Goal: Transaction & Acquisition: Purchase product/service

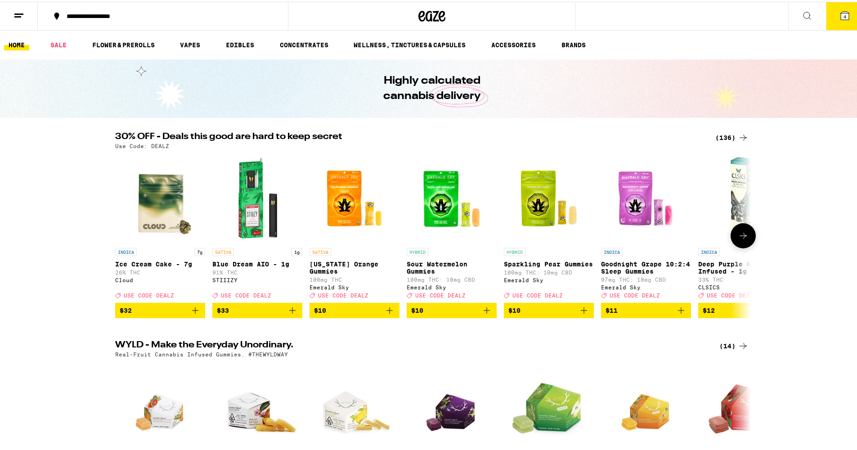
click at [742, 239] on icon at bounding box center [743, 234] width 11 height 11
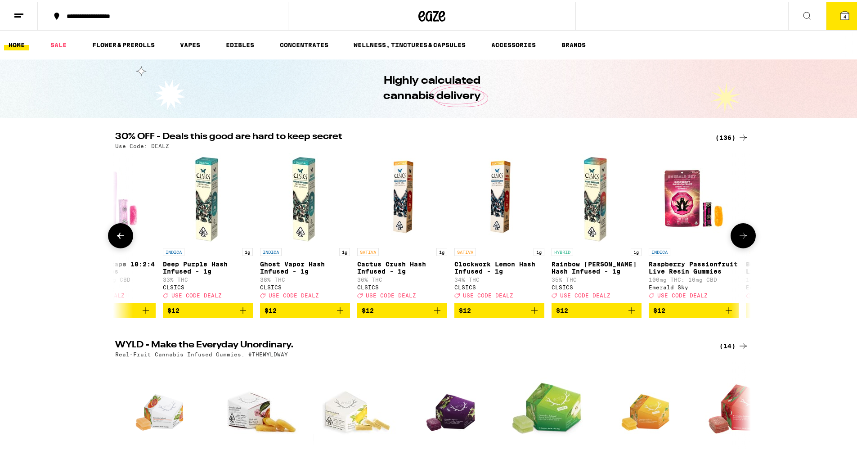
click at [742, 239] on icon at bounding box center [743, 234] width 11 height 11
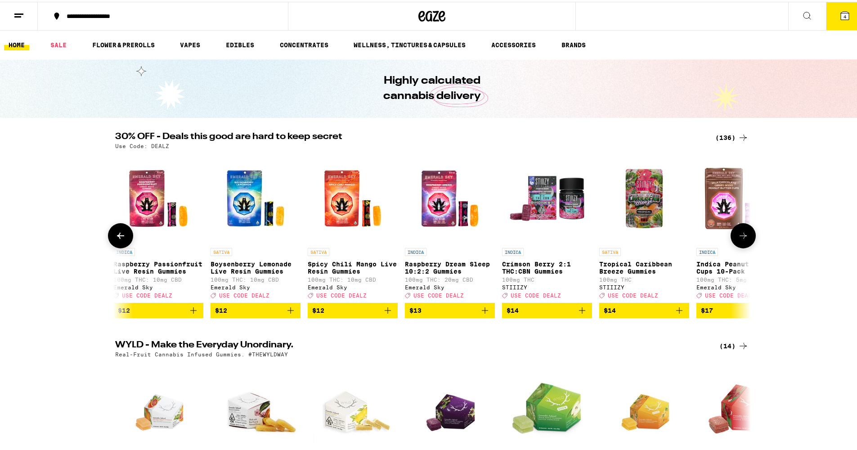
click at [742, 239] on icon at bounding box center [743, 234] width 11 height 11
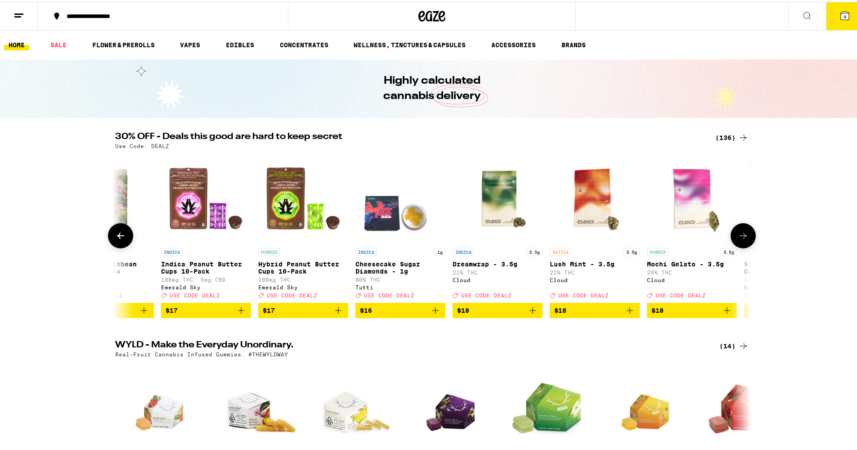
click at [742, 239] on icon at bounding box center [743, 234] width 11 height 11
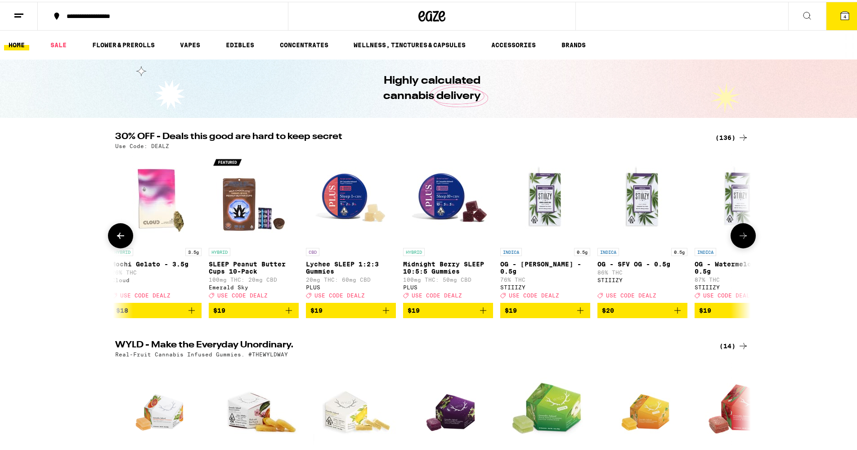
click at [742, 239] on icon at bounding box center [743, 234] width 11 height 11
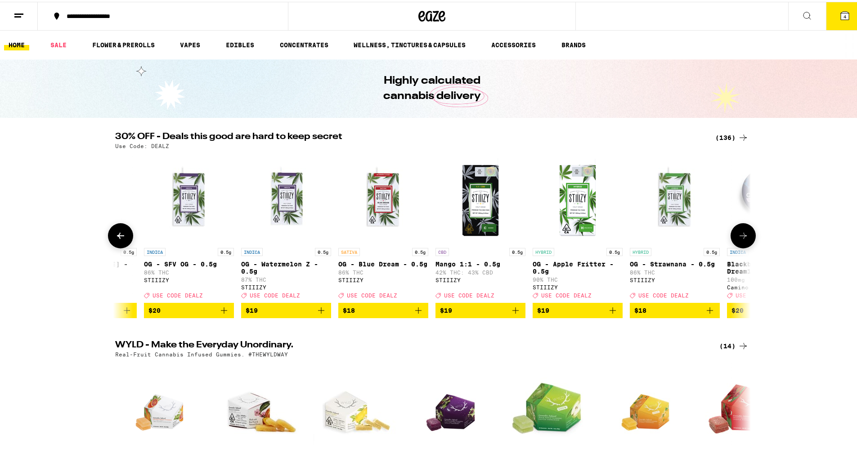
scroll to position [0, 2678]
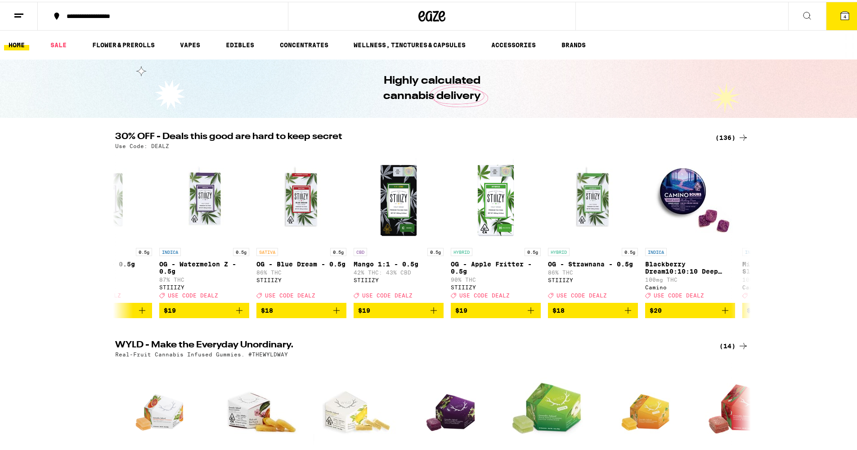
click at [721, 132] on div "(136)" at bounding box center [732, 136] width 33 height 11
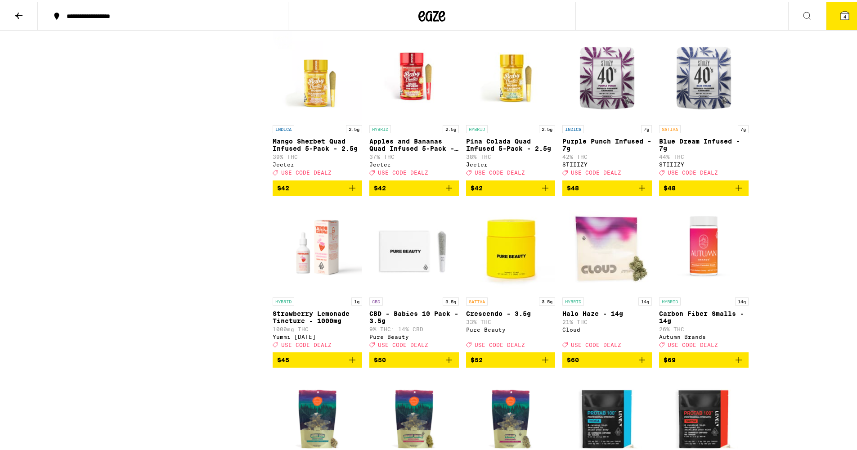
scroll to position [4148, 0]
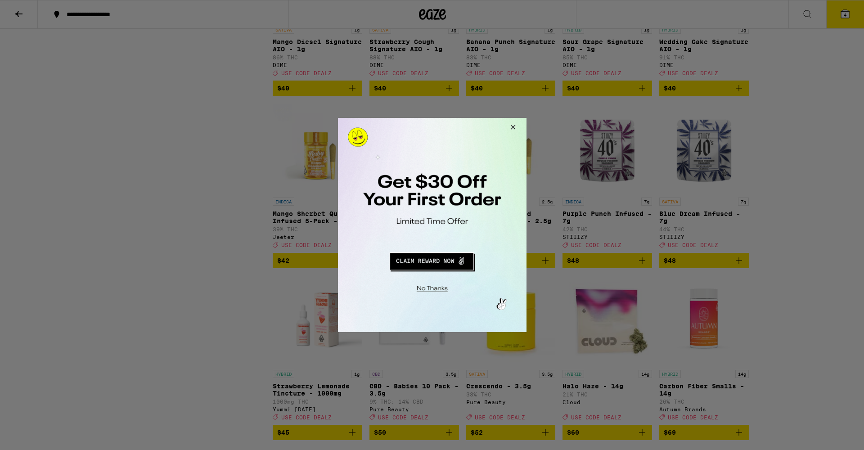
click at [511, 126] on button "Close Modal" at bounding box center [511, 129] width 24 height 22
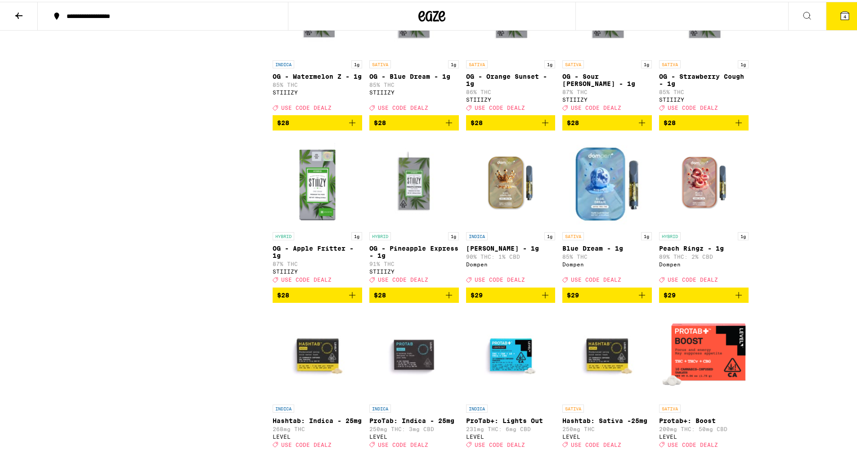
scroll to position [2227, 0]
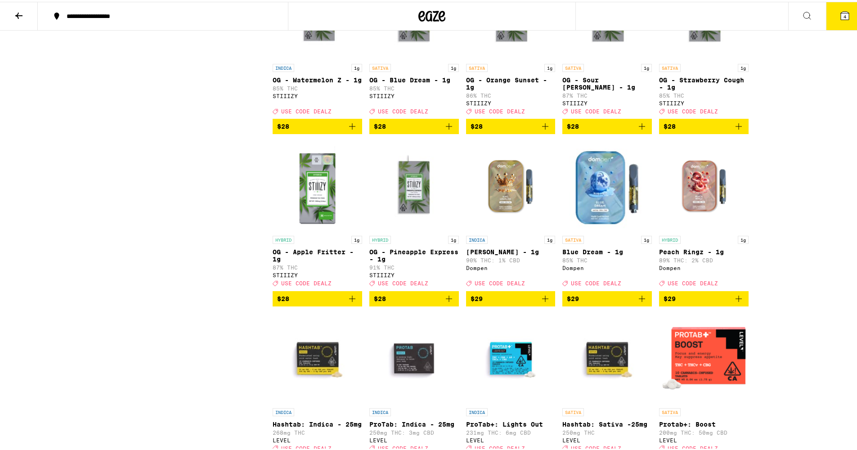
click at [509, 230] on img "Open page for King Louis XIII - 1g from Dompen" at bounding box center [511, 185] width 90 height 90
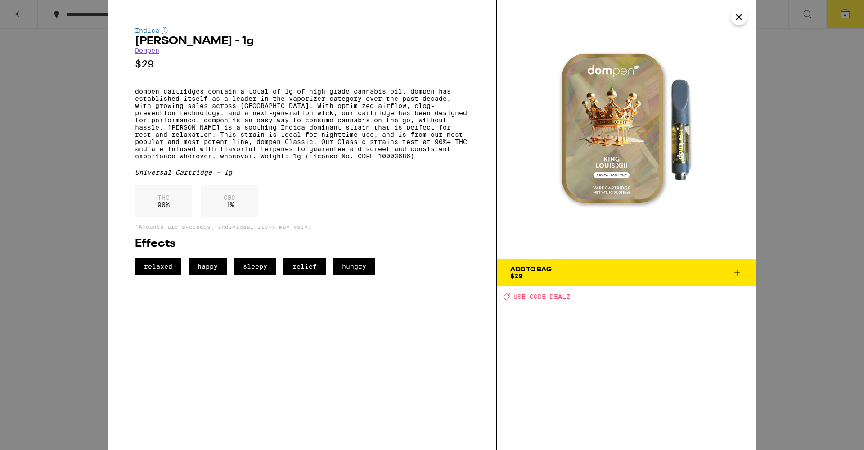
click at [736, 278] on span "Add To Bag $29" at bounding box center [626, 272] width 232 height 13
